Goal: Transaction & Acquisition: Purchase product/service

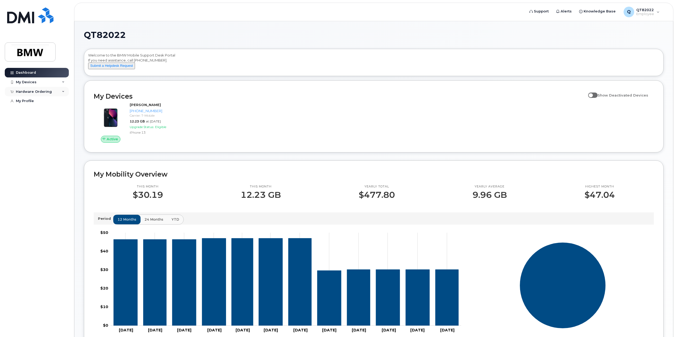
click at [59, 91] on div "Hardware Ordering" at bounding box center [37, 92] width 64 height 10
click at [30, 92] on div "Hardware Ordering" at bounding box center [34, 91] width 36 height 4
click at [29, 93] on div "Hardware Ordering" at bounding box center [37, 92] width 64 height 10
click at [29, 111] on div "New Order" at bounding box center [28, 111] width 20 height 5
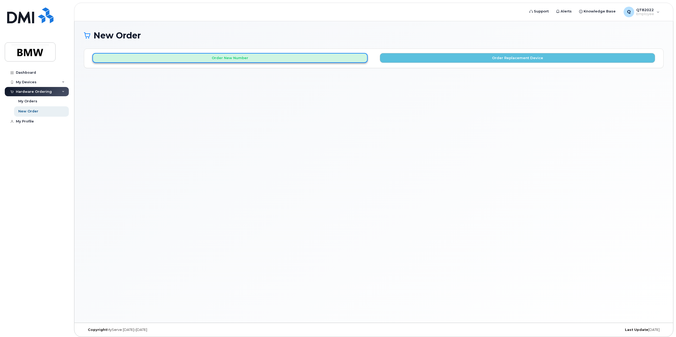
click at [237, 59] on button "Order New Number" at bounding box center [229, 58] width 275 height 10
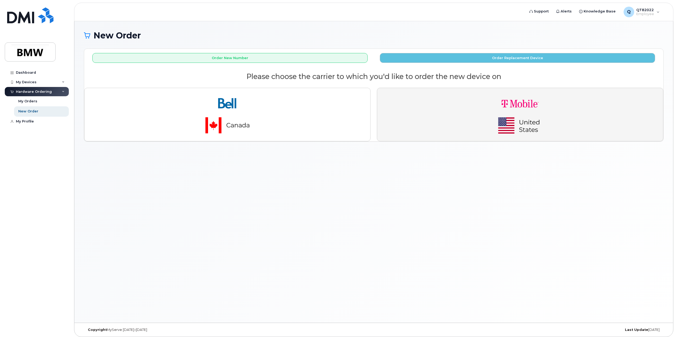
click at [510, 111] on img "button" at bounding box center [520, 114] width 74 height 44
